Goal: Transaction & Acquisition: Purchase product/service

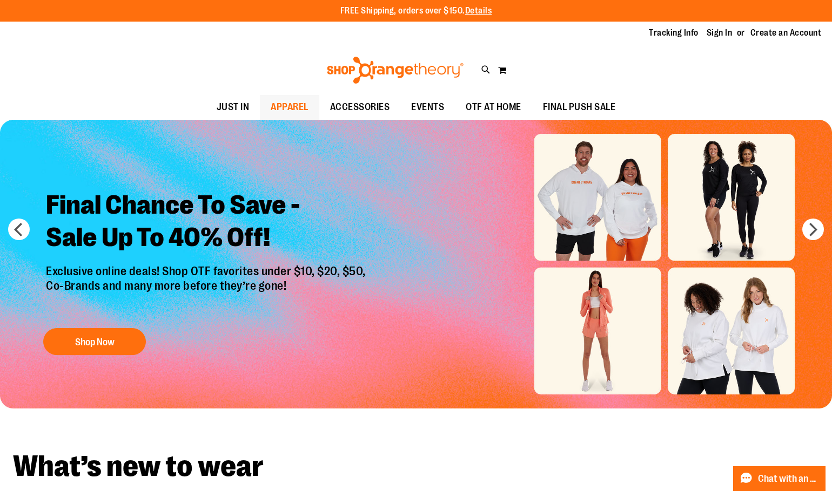
click at [297, 108] on span "APPAREL" at bounding box center [290, 107] width 38 height 24
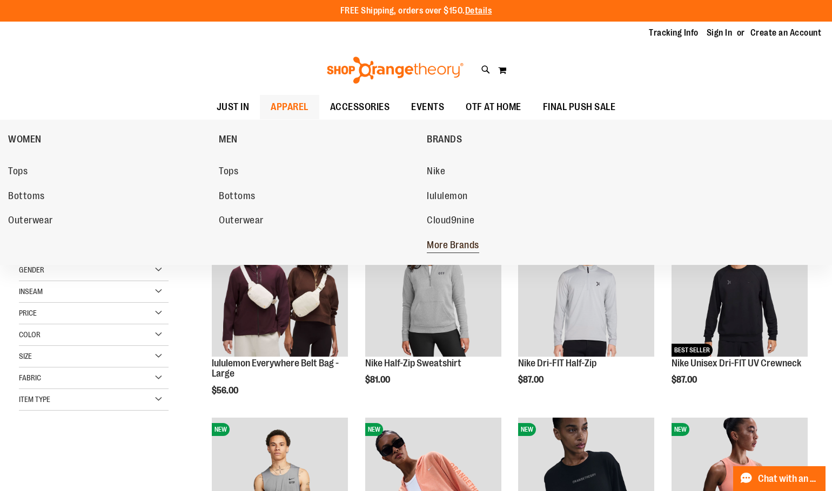
type input "**********"
click at [447, 245] on span "More Brands" at bounding box center [453, 246] width 52 height 13
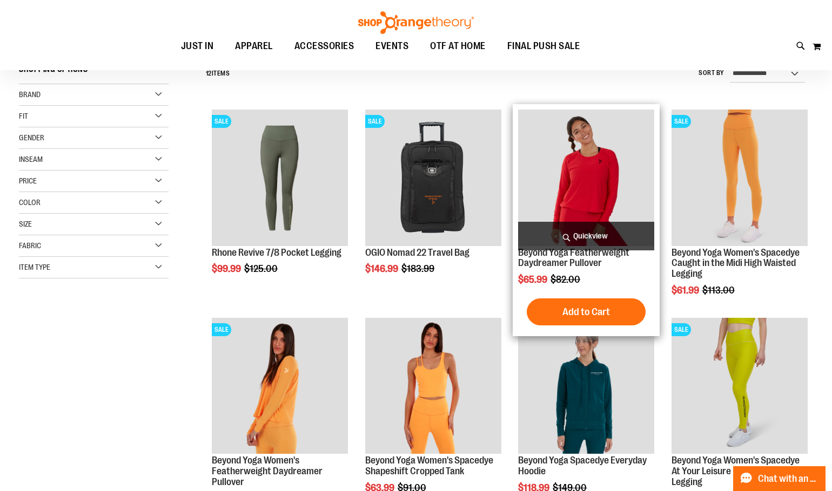
scroll to position [107, 0]
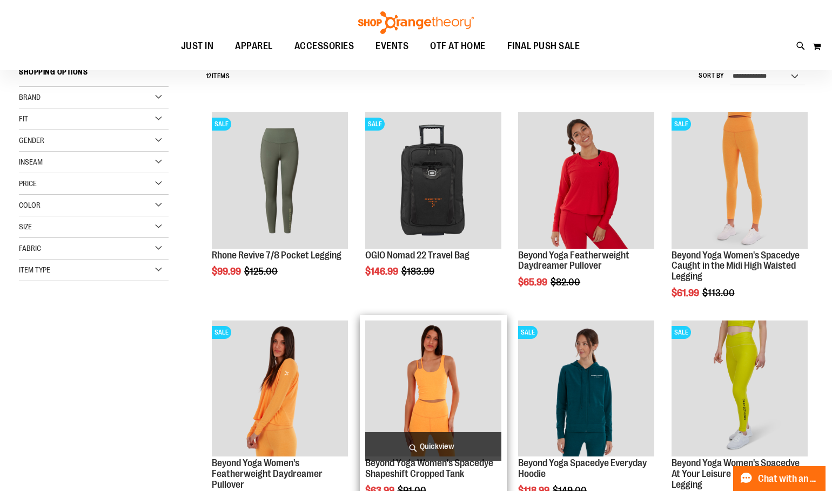
type input "**********"
click at [424, 375] on img "product" at bounding box center [433, 389] width 136 height 136
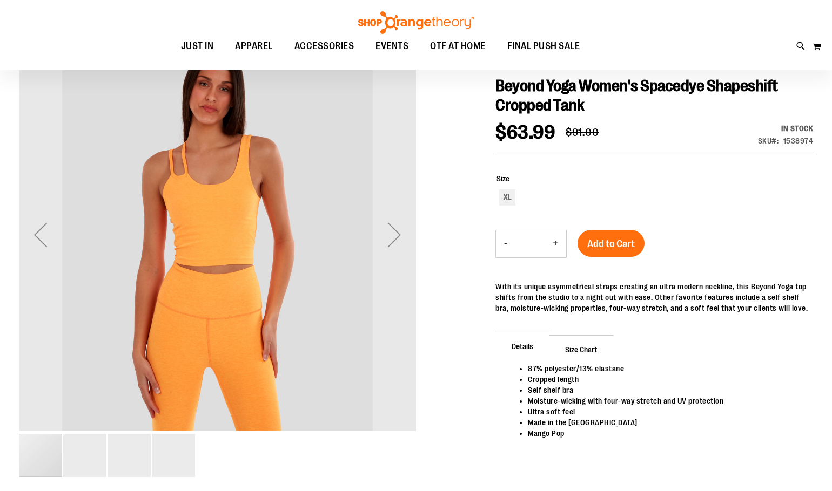
scroll to position [161, 0]
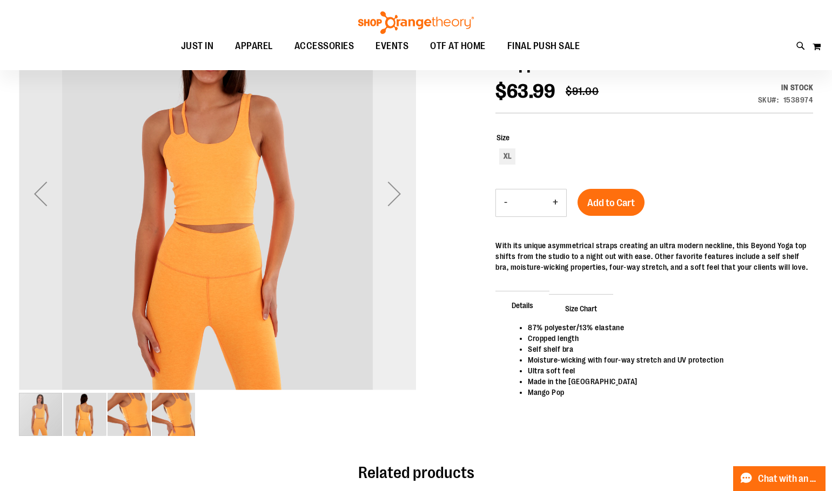
type input "**********"
click at [391, 205] on div "Next" at bounding box center [394, 193] width 43 height 43
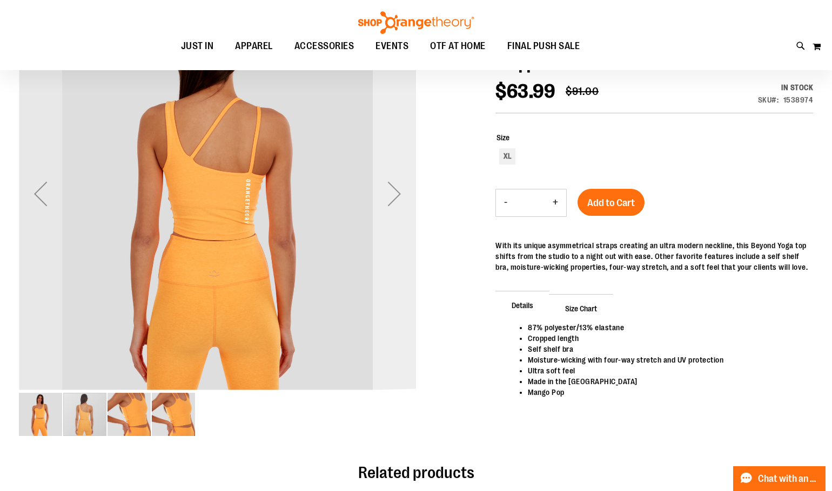
click at [391, 205] on div "Next" at bounding box center [394, 193] width 43 height 43
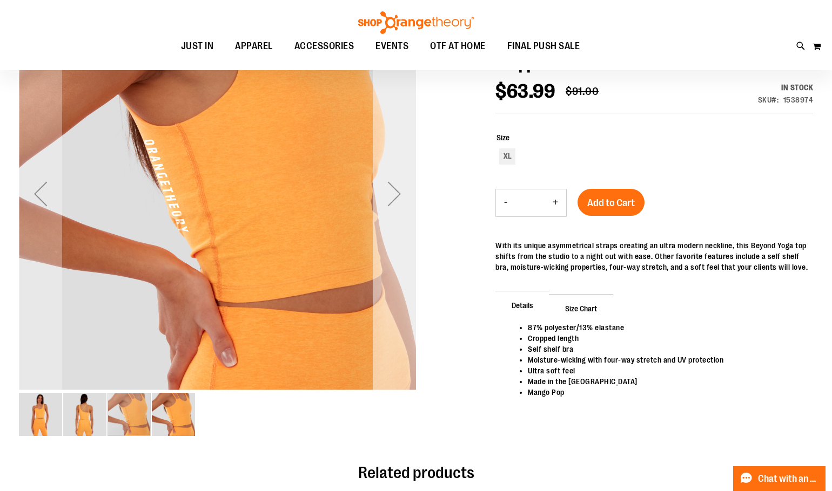
click at [391, 205] on div "Next" at bounding box center [394, 193] width 43 height 43
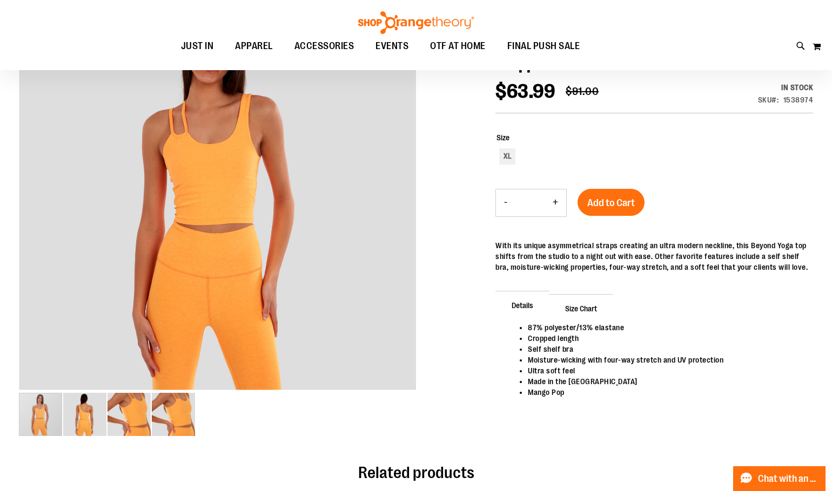
scroll to position [0, 0]
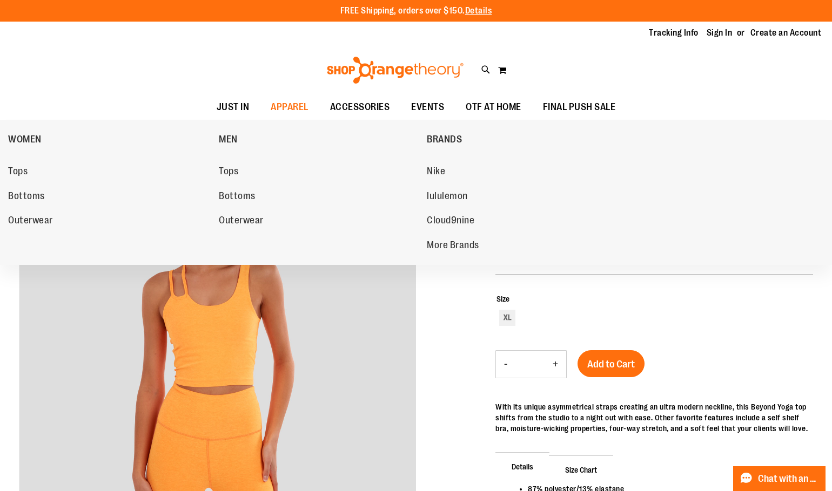
click at [432, 243] on span "More Brands" at bounding box center [453, 246] width 52 height 13
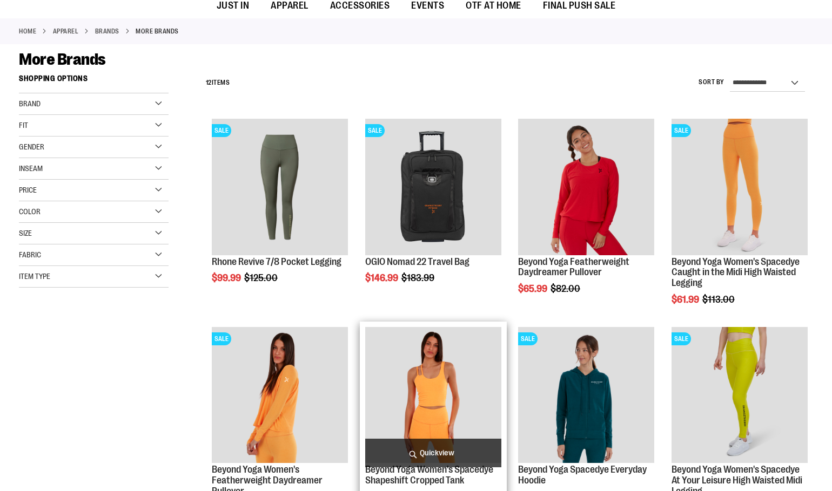
scroll to position [161, 0]
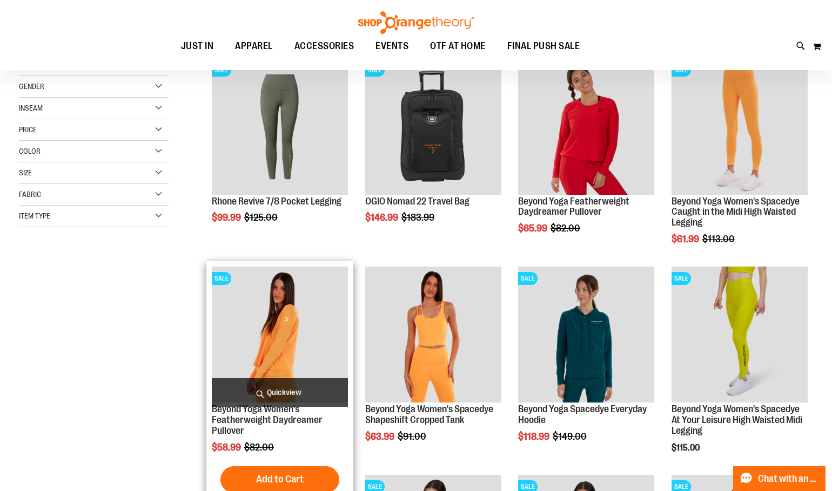
type input "**********"
click at [276, 312] on img "product" at bounding box center [280, 335] width 136 height 136
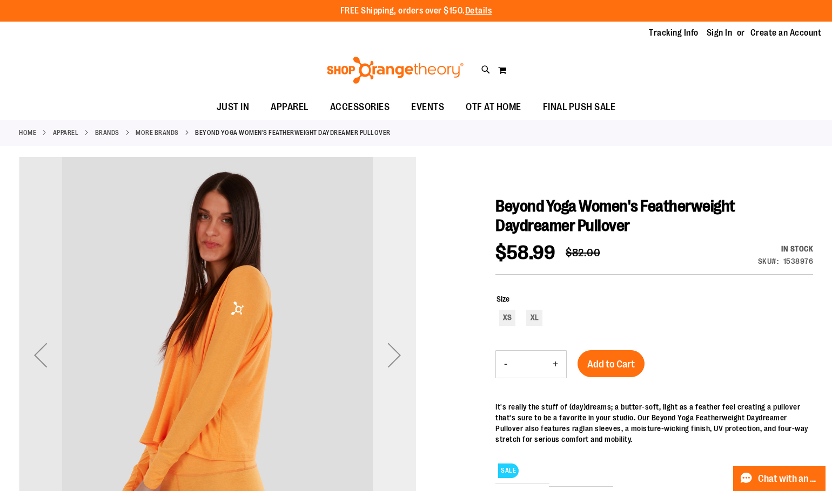
type input "**********"
click at [390, 339] on div "Next" at bounding box center [394, 355] width 43 height 43
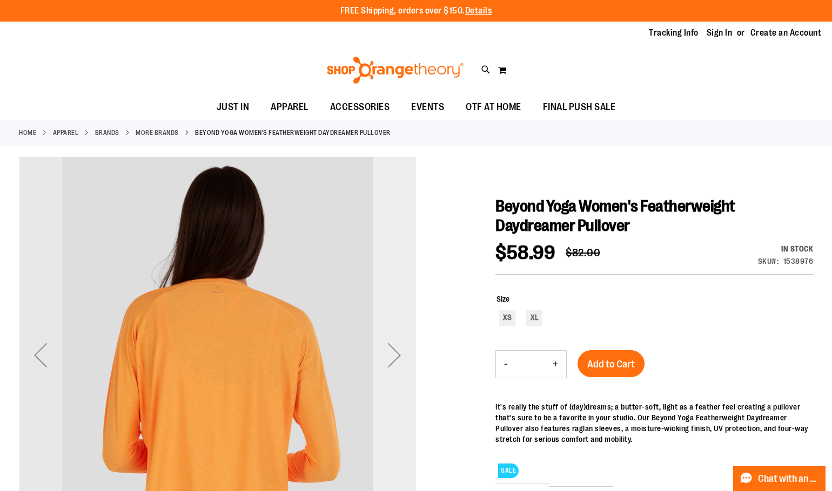
click at [390, 339] on div "Next" at bounding box center [394, 355] width 43 height 43
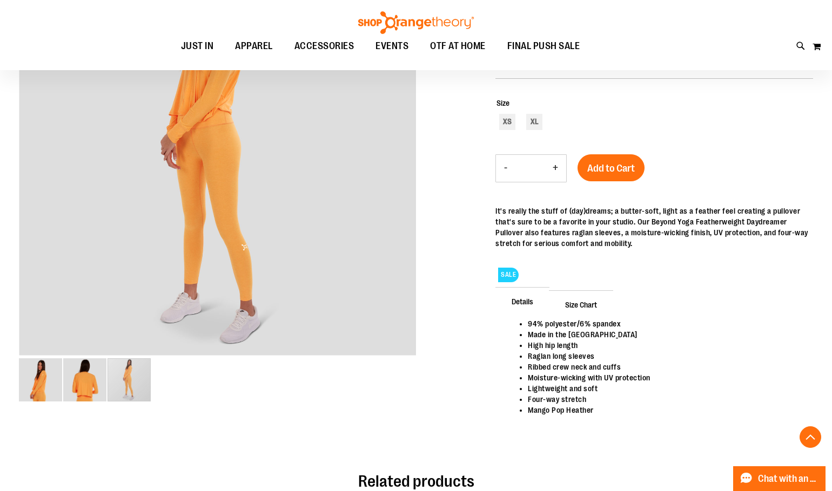
scroll to position [215, 0]
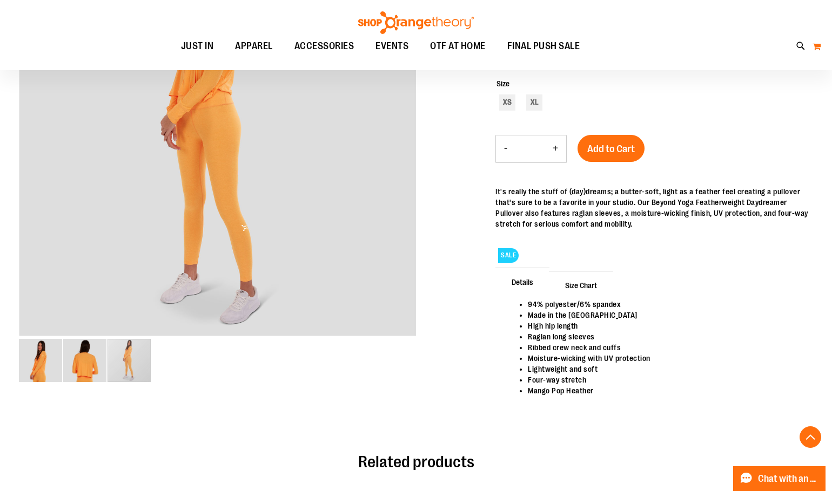
click at [817, 44] on button "My Cart" at bounding box center [816, 46] width 9 height 17
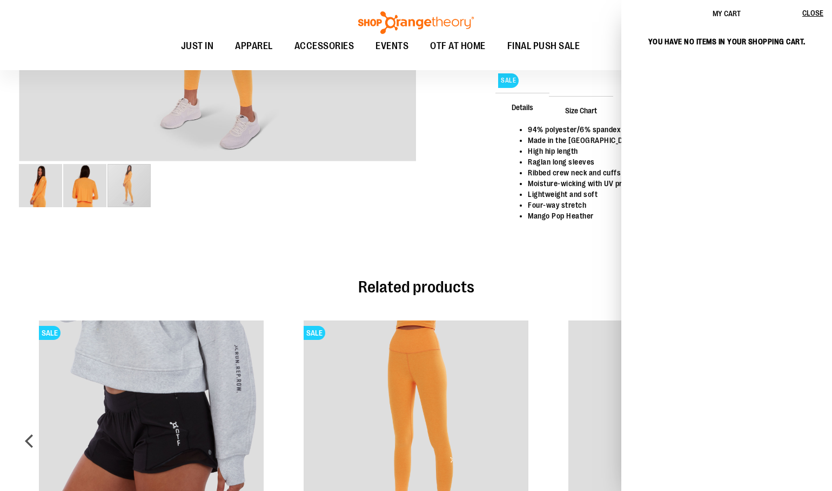
scroll to position [431, 0]
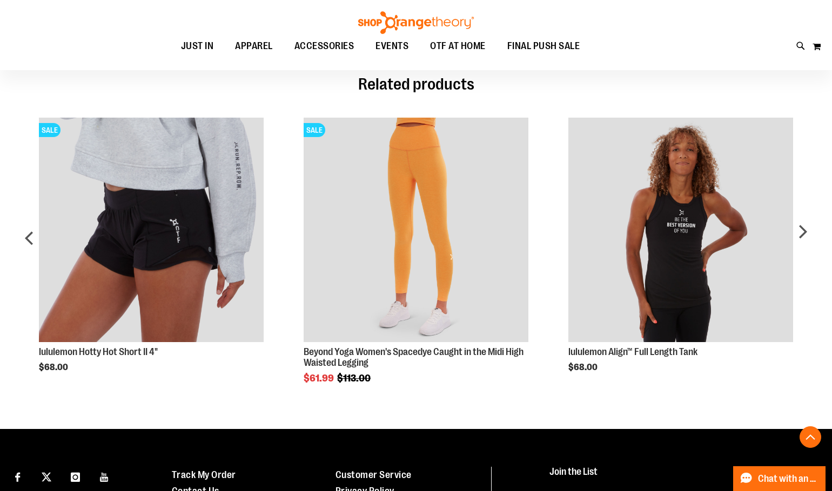
scroll to position [323, 0]
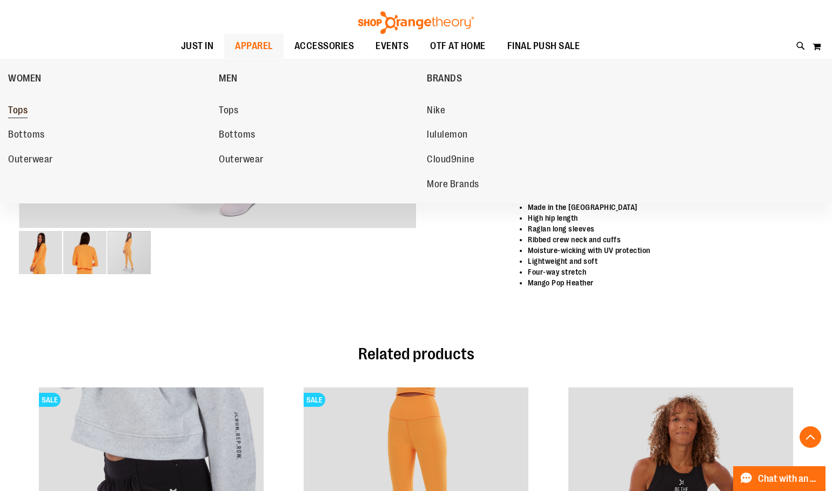
click at [24, 110] on span "Tops" at bounding box center [17, 111] width 19 height 13
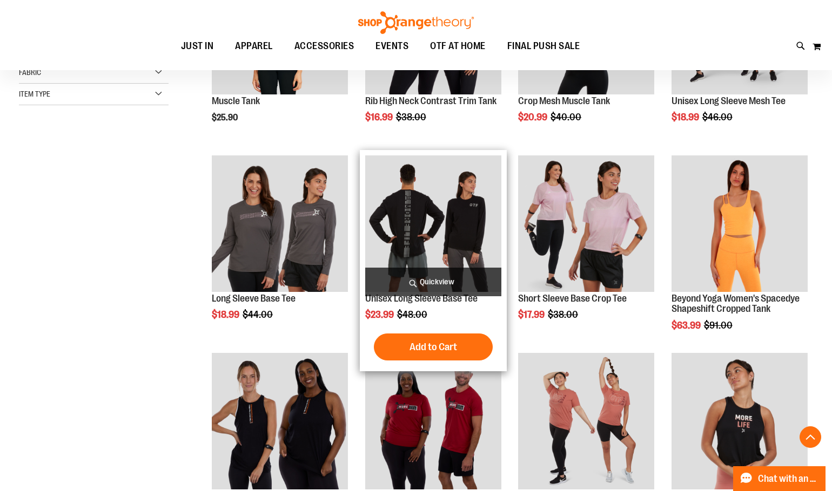
scroll to position [323, 0]
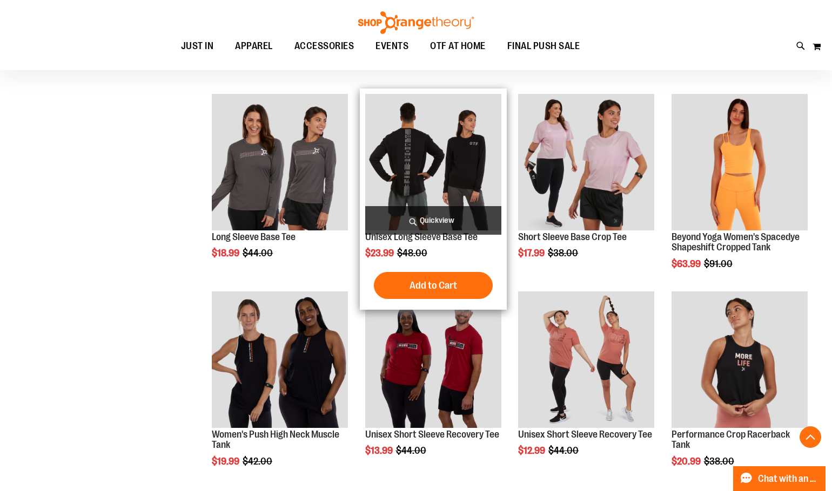
scroll to position [593, 0]
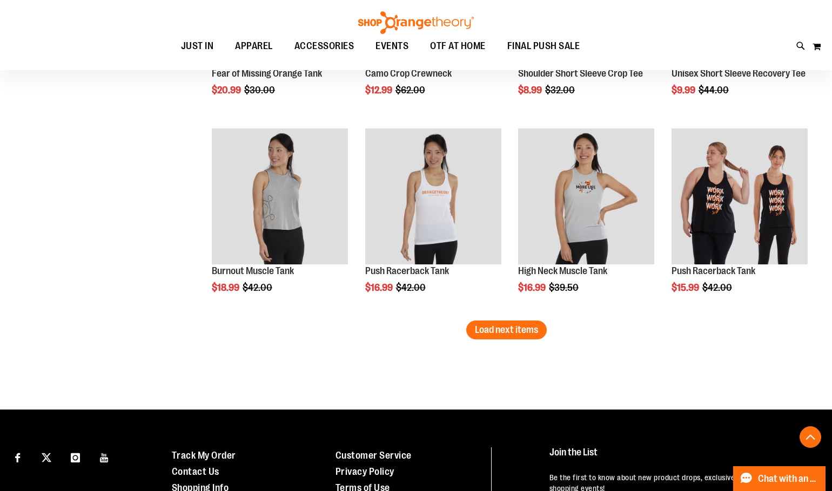
scroll to position [1673, 0]
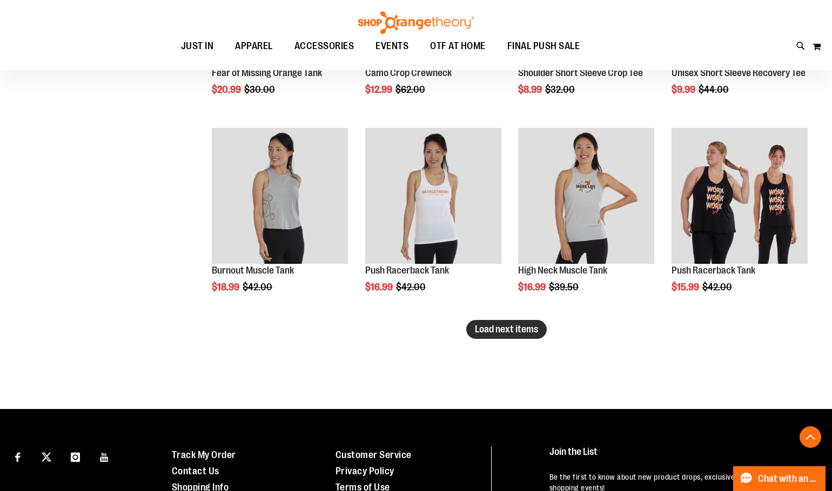
type input "**********"
click at [486, 328] on span "Load next items" at bounding box center [506, 329] width 63 height 11
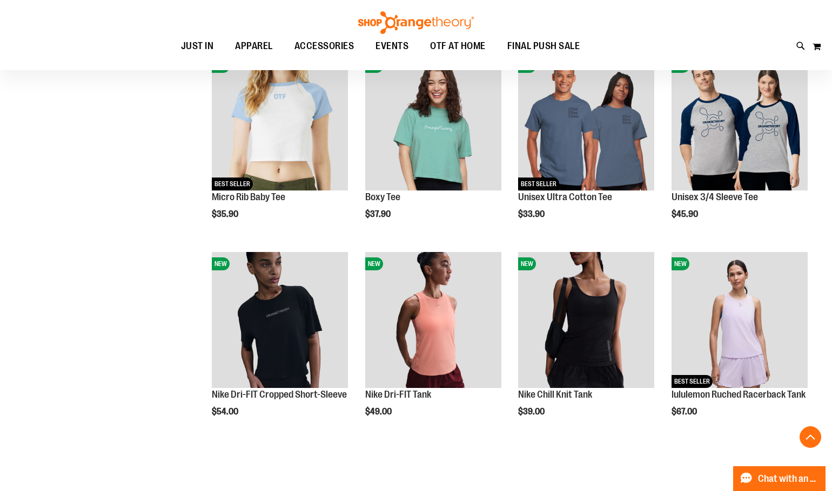
scroll to position [2267, 0]
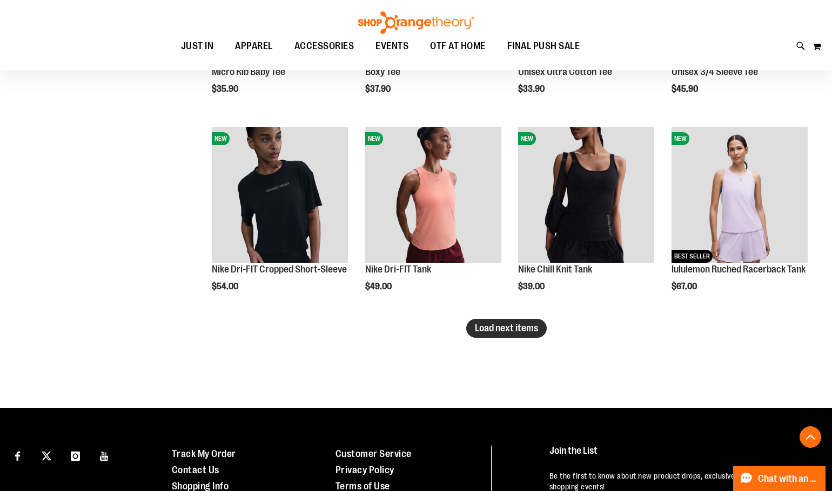
click at [518, 324] on span "Load next items" at bounding box center [506, 328] width 63 height 11
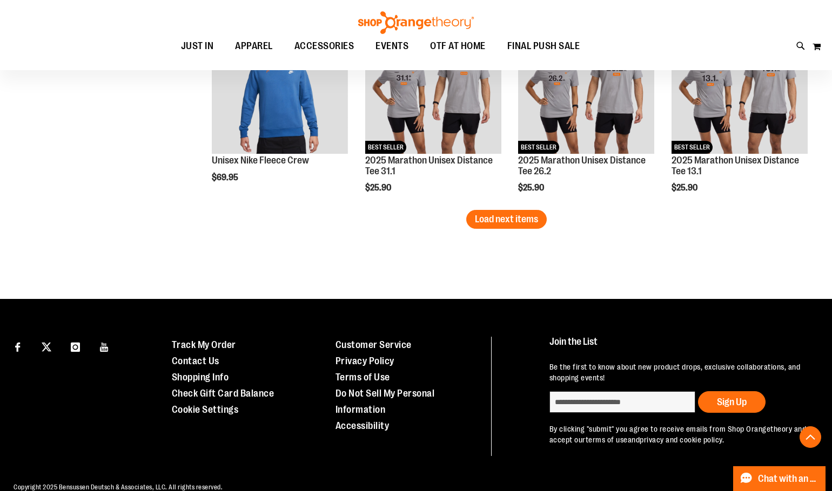
scroll to position [2989, 0]
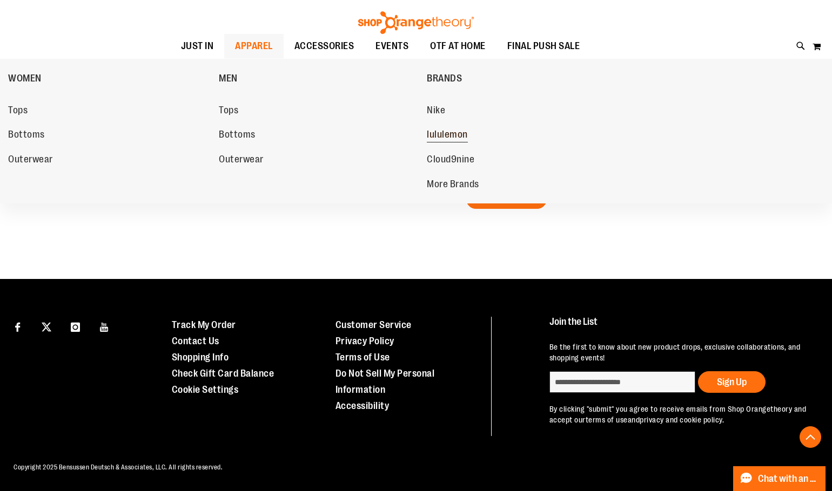
click at [443, 138] on span "lululemon" at bounding box center [447, 135] width 41 height 13
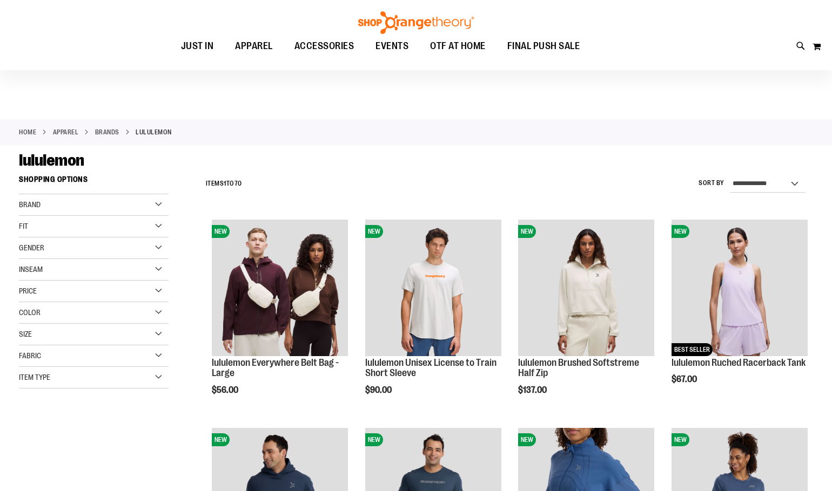
scroll to position [107, 0]
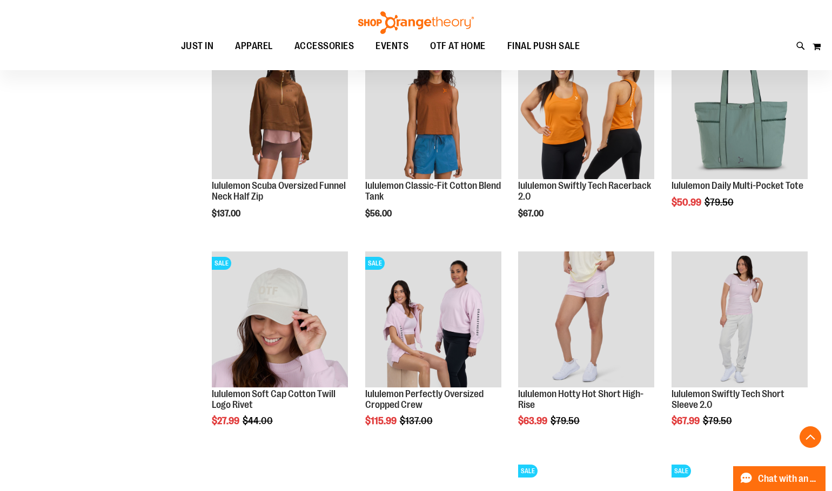
scroll to position [803, 0]
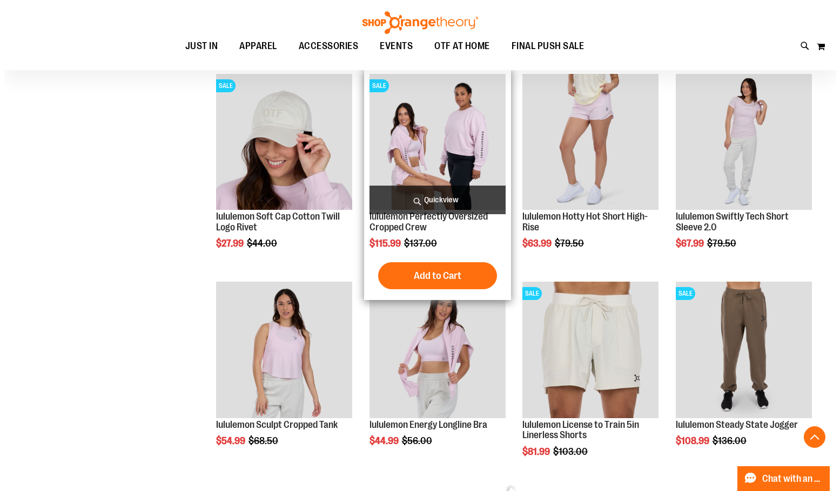
scroll to position [1019, 0]
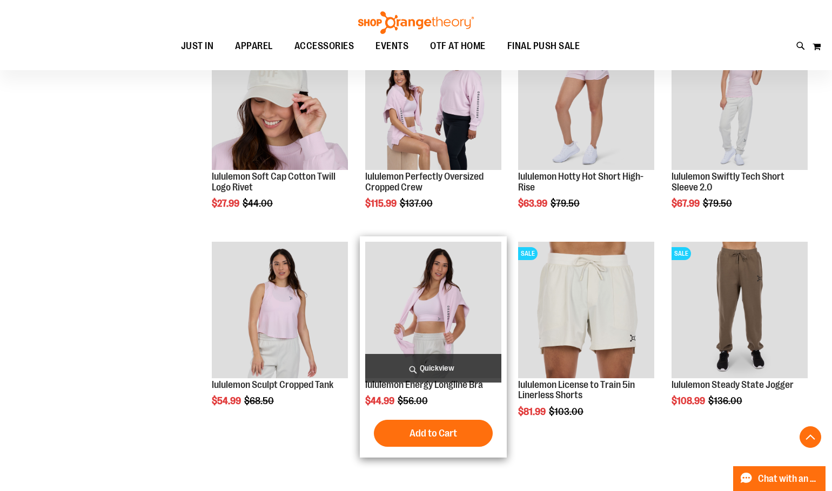
type input "**********"
click at [435, 279] on img "product" at bounding box center [433, 310] width 136 height 136
click at [436, 366] on span "Quickview" at bounding box center [433, 368] width 136 height 29
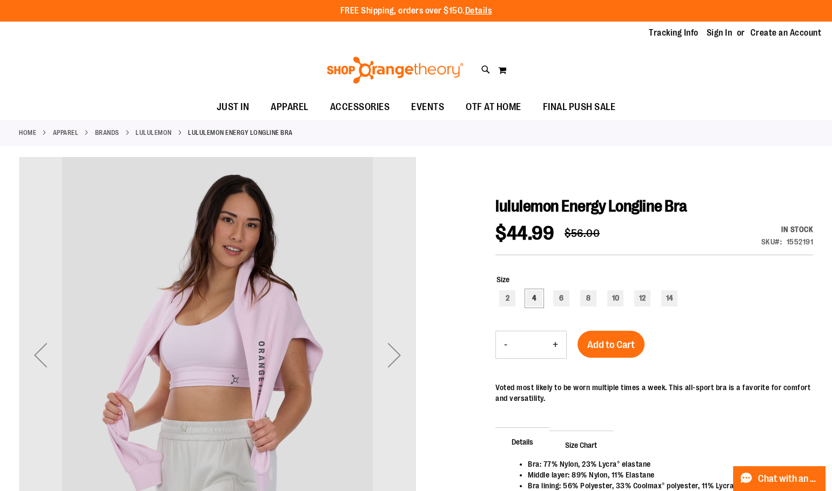
type input "**********"
click at [531, 295] on div "4" at bounding box center [534, 298] width 16 height 16
type input "***"
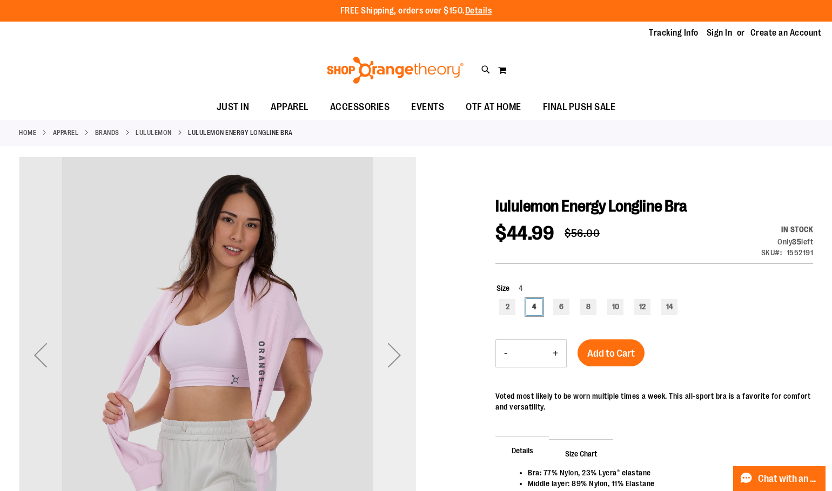
click at [394, 356] on div "Next" at bounding box center [394, 355] width 43 height 43
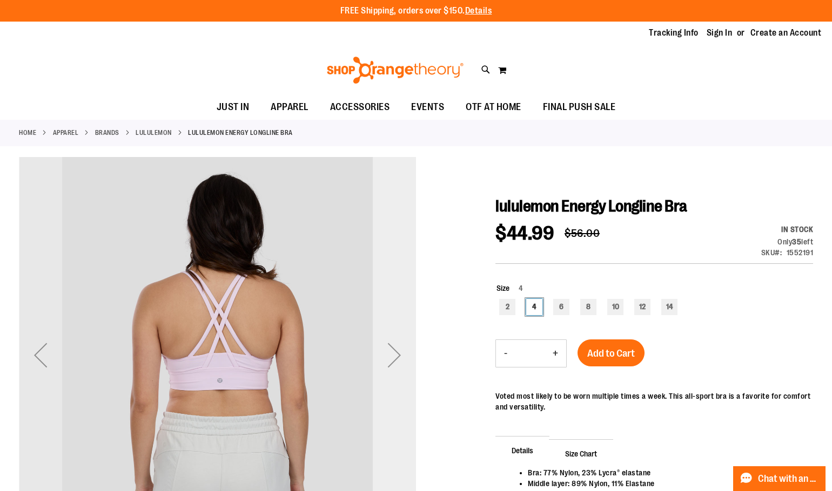
click at [394, 356] on div "Next" at bounding box center [394, 355] width 43 height 43
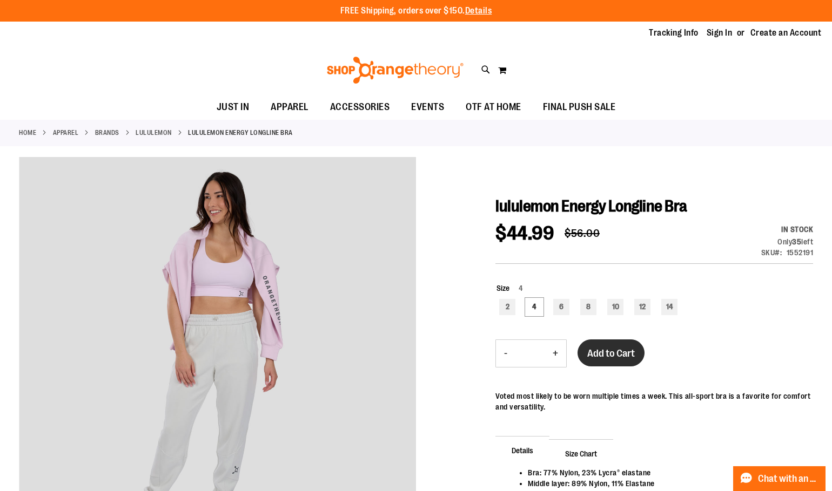
click at [633, 355] on span "Add to Cart" at bounding box center [611, 354] width 48 height 12
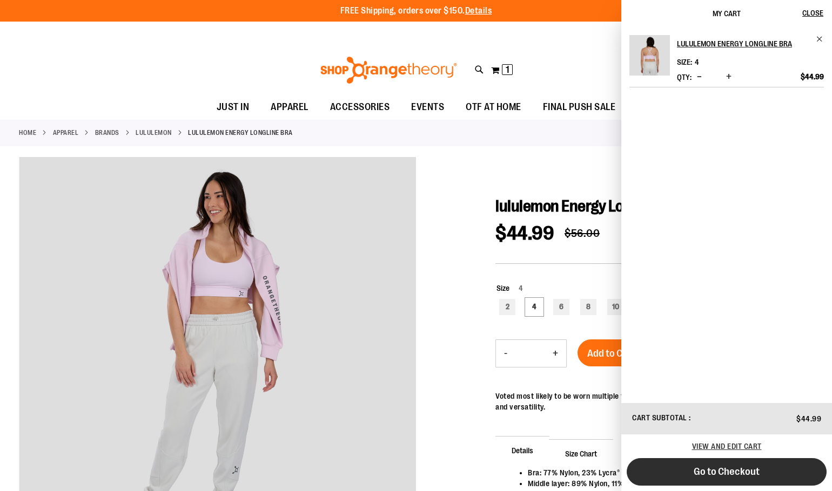
click at [733, 487] on div "1 item Cart Subtotal $44.99 View and edit cart Go to Checkout" at bounding box center [726, 447] width 211 height 88
click at [725, 473] on span "Go to Checkout" at bounding box center [726, 472] width 66 height 12
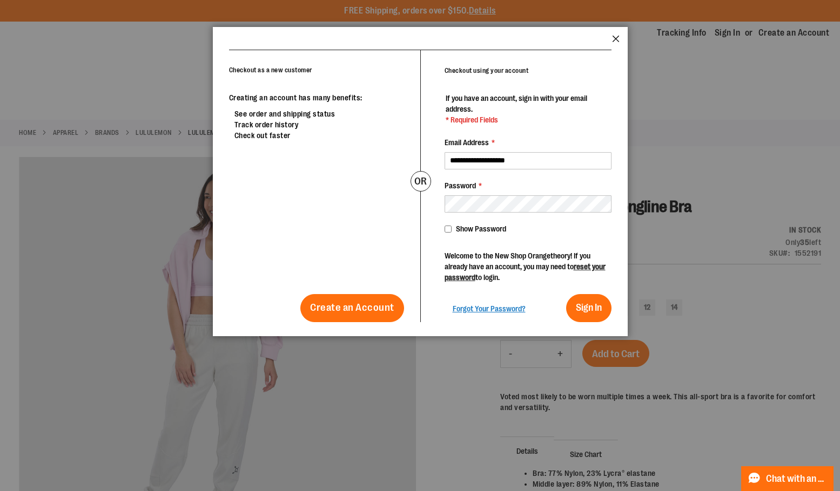
click at [616, 37] on button "Close" at bounding box center [616, 42] width 8 height 14
